Goal: Information Seeking & Learning: Learn about a topic

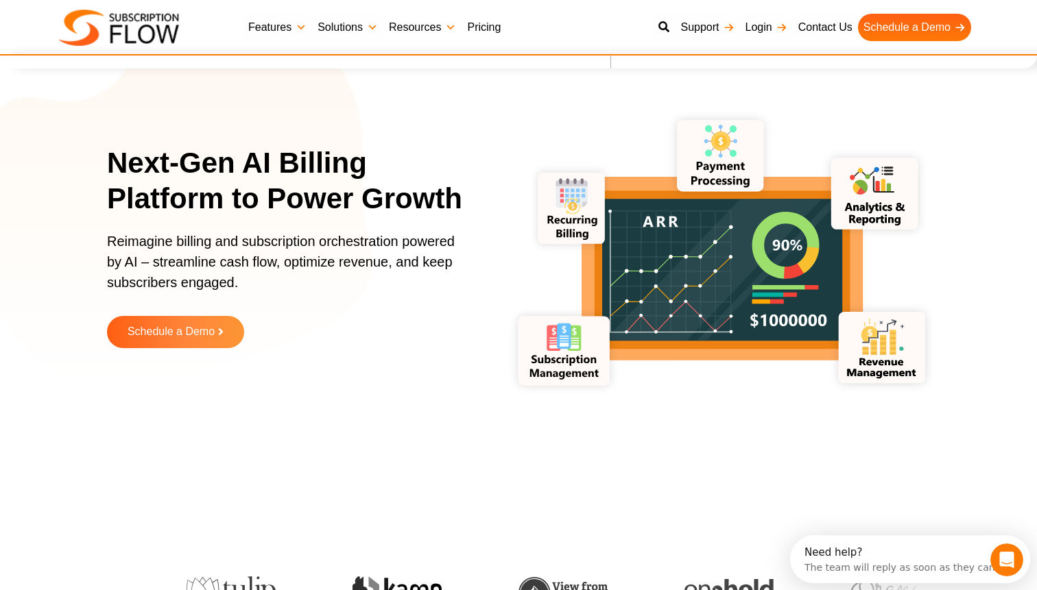
click at [489, 25] on link "Pricing" at bounding box center [483, 27] width 45 height 27
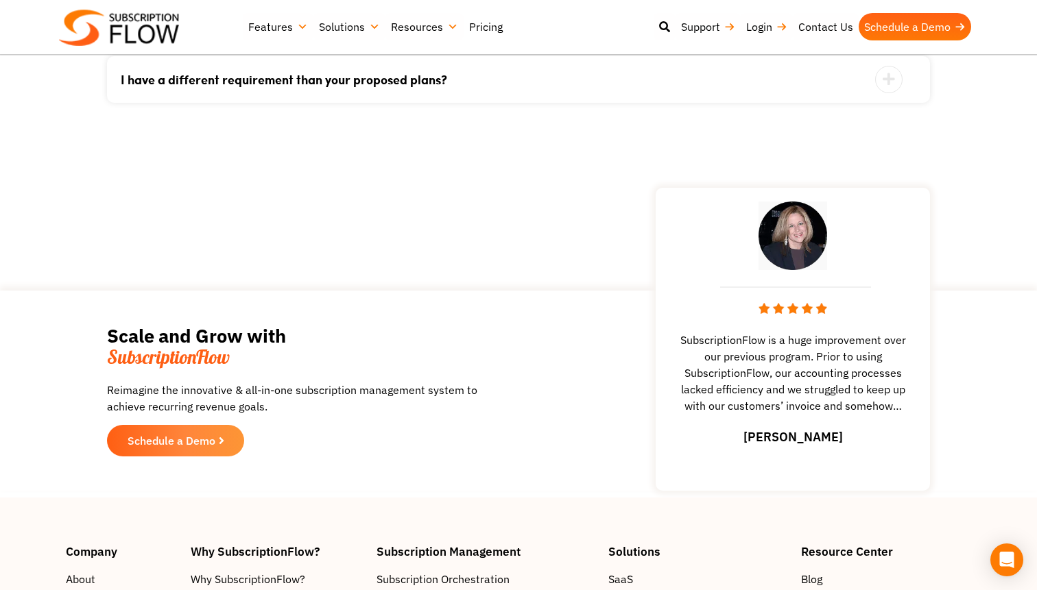
scroll to position [1708, 0]
